Goal: Task Accomplishment & Management: Use online tool/utility

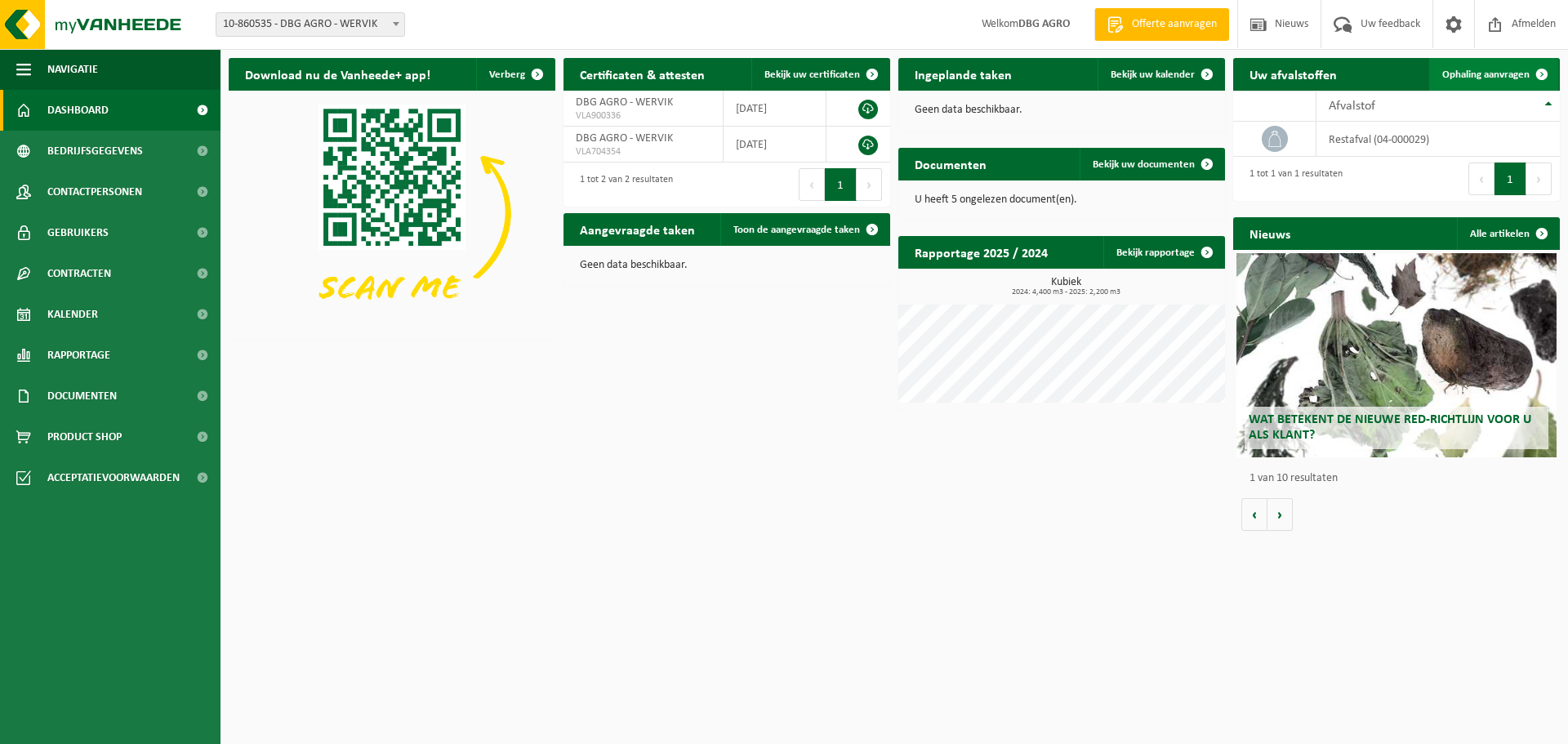
click at [1517, 75] on span "Ophaling aanvragen" at bounding box center [1486, 74] width 87 height 11
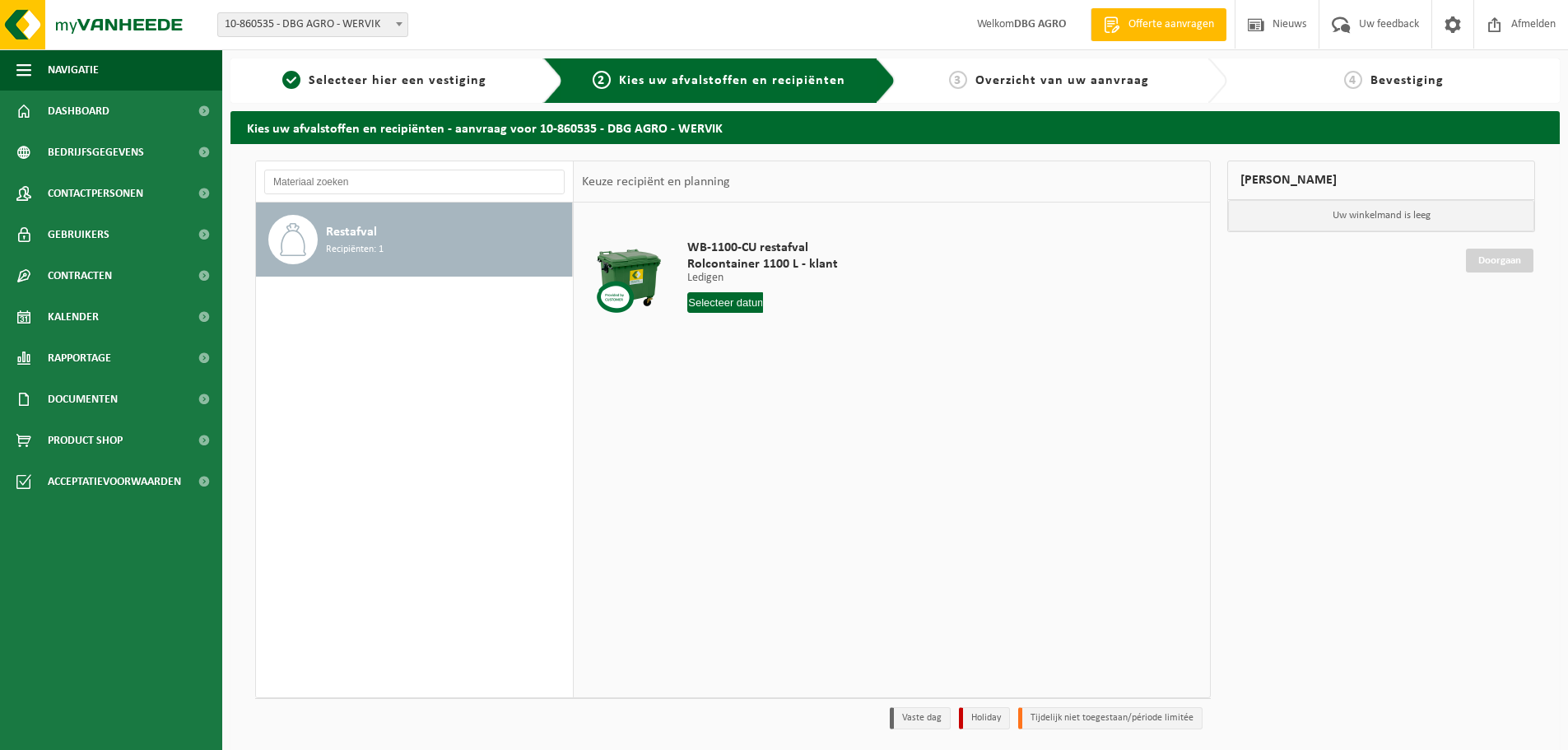
click at [726, 310] on input "text" at bounding box center [725, 302] width 75 height 20
click at [726, 508] on div "26" at bounding box center [732, 501] width 29 height 26
type input "Van [DATE]"
click at [733, 365] on button "In winkelmand" at bounding box center [735, 364] width 91 height 26
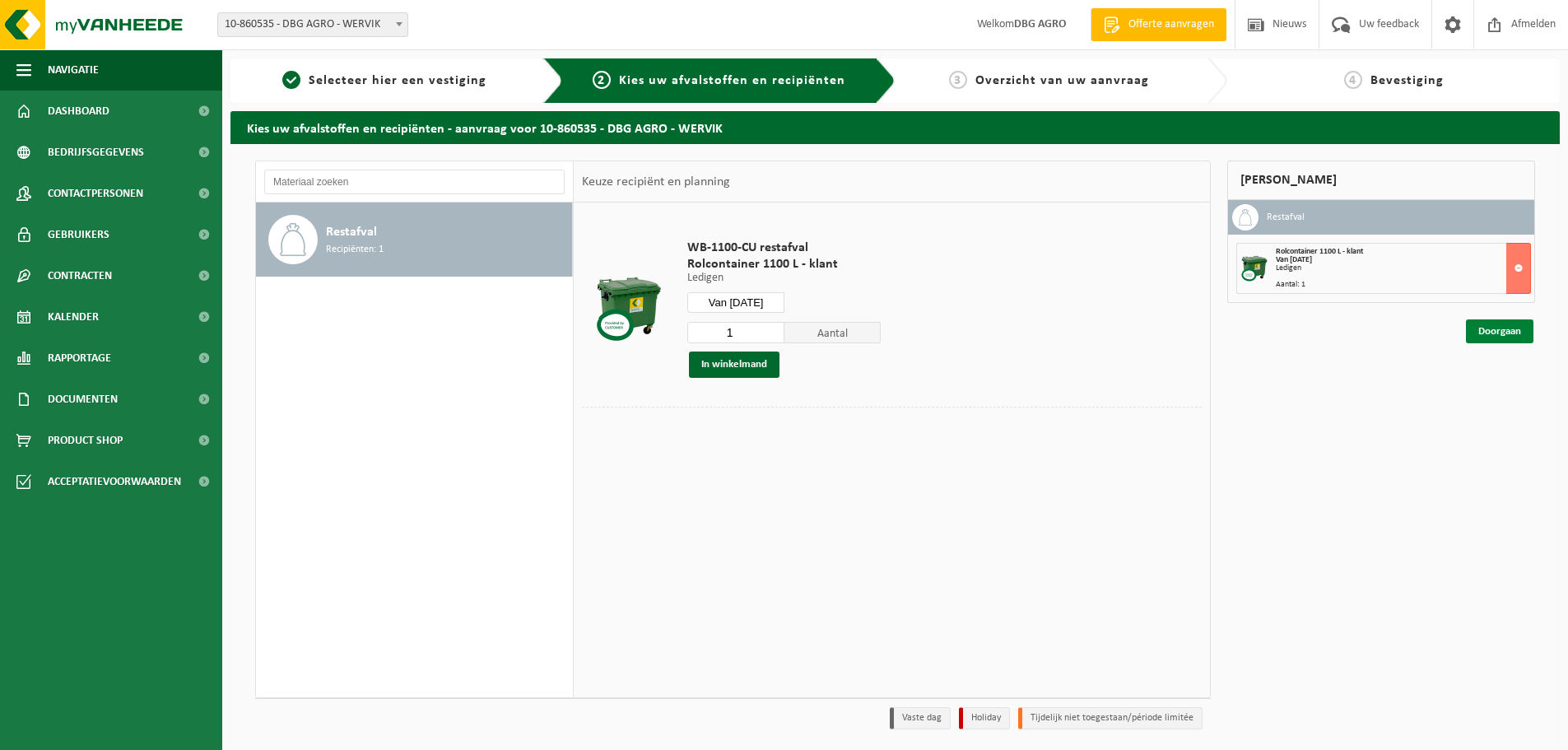
click at [1505, 338] on link "Doorgaan" at bounding box center [1500, 331] width 68 height 24
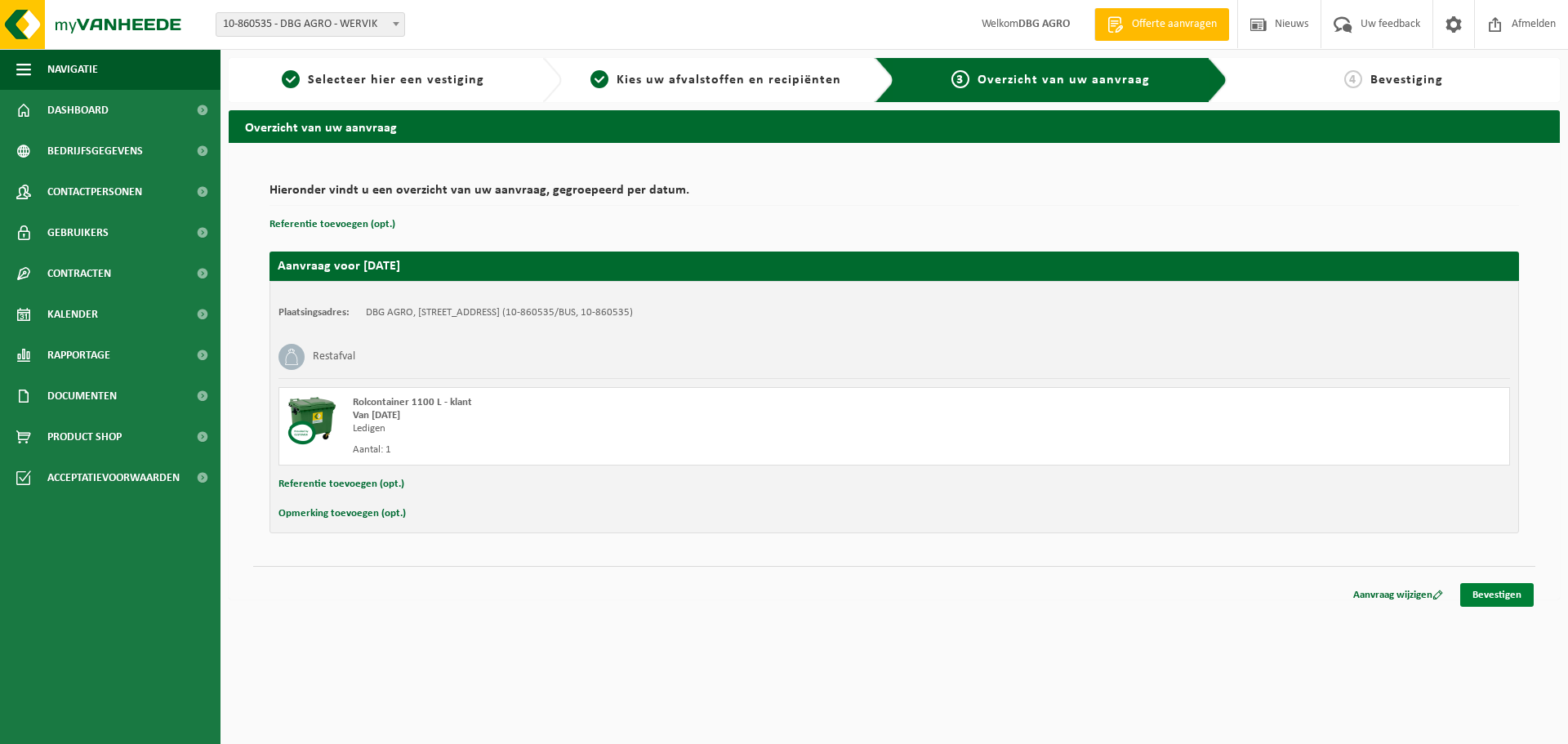
click at [1505, 594] on link "Bevestigen" at bounding box center [1497, 595] width 74 height 24
